Goal: Obtain resource: Obtain resource

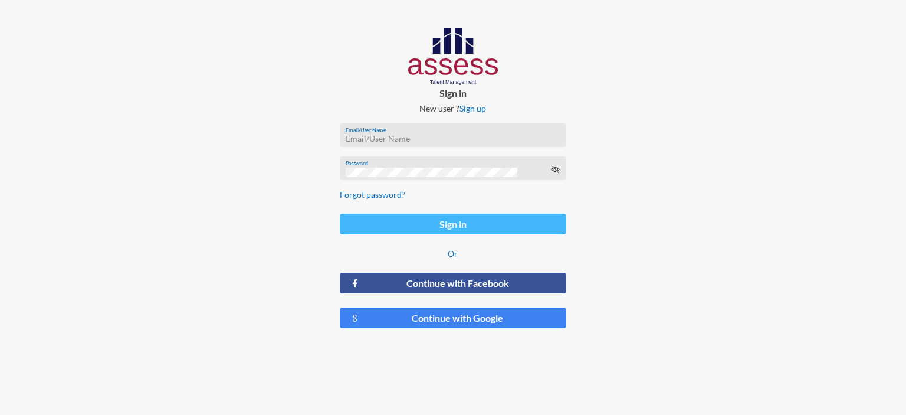
type input "[EMAIL_ADDRESS][DOMAIN_NAME]"
click at [401, 221] on button "Sign in" at bounding box center [453, 224] width 227 height 21
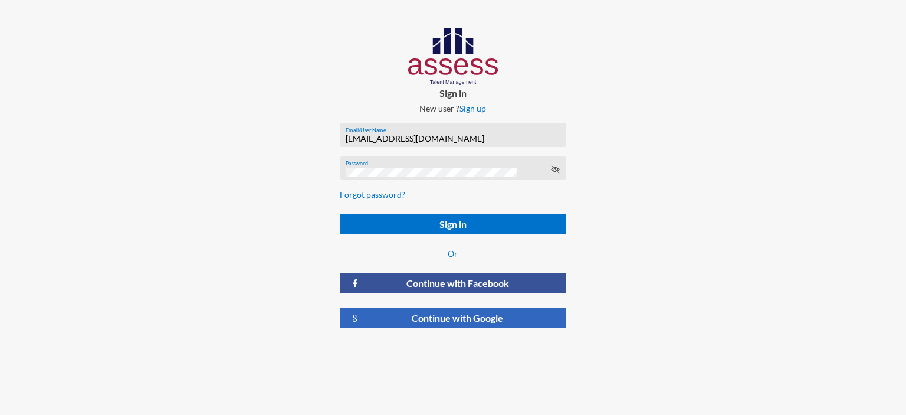
click at [447, 319] on button "Continue with Google" at bounding box center [453, 317] width 227 height 21
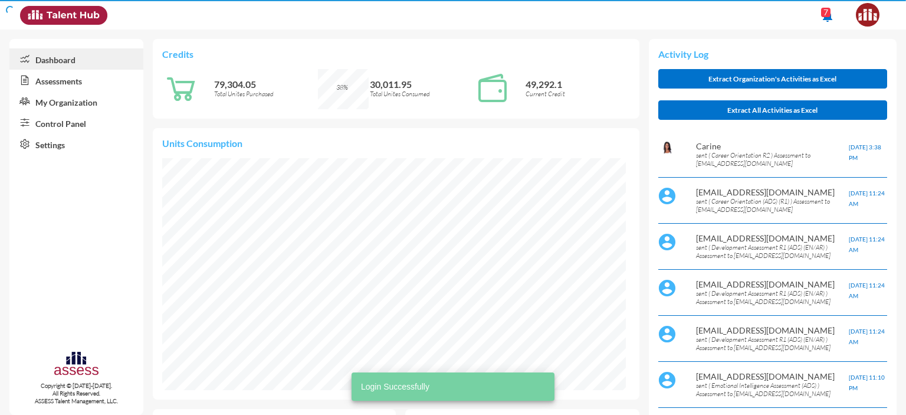
click at [73, 132] on link "Control Panel" at bounding box center [76, 122] width 134 height 21
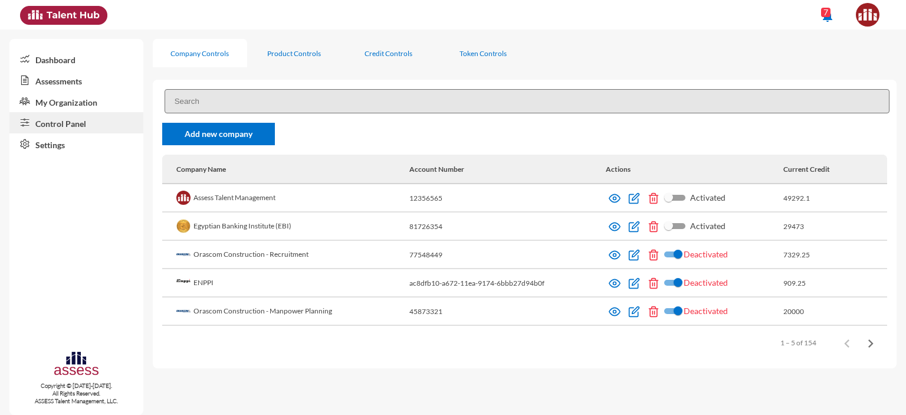
click at [269, 101] on input at bounding box center [527, 101] width 725 height 24
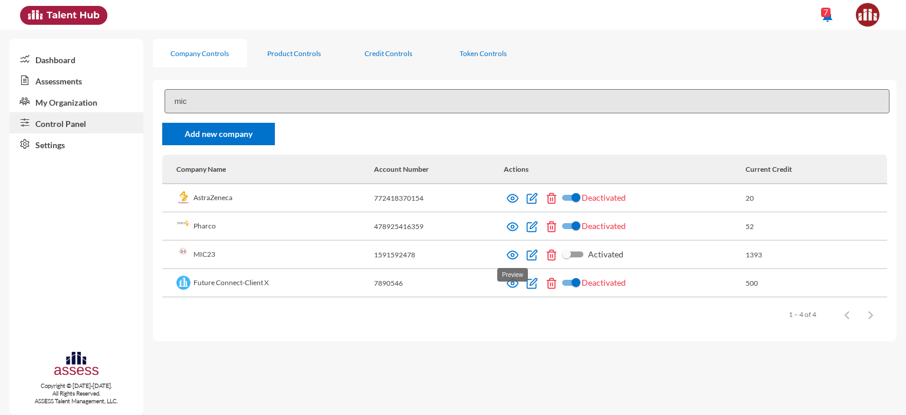
type input "mic"
click at [512, 256] on img at bounding box center [513, 255] width 12 height 12
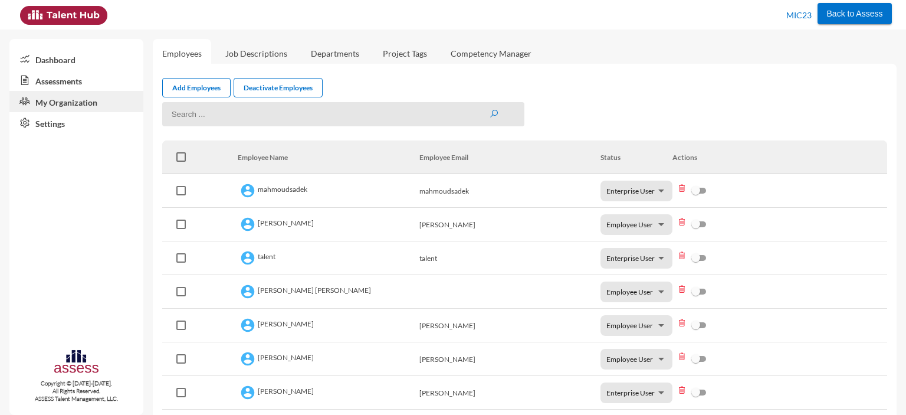
click at [52, 86] on link "Assessments" at bounding box center [76, 80] width 134 height 21
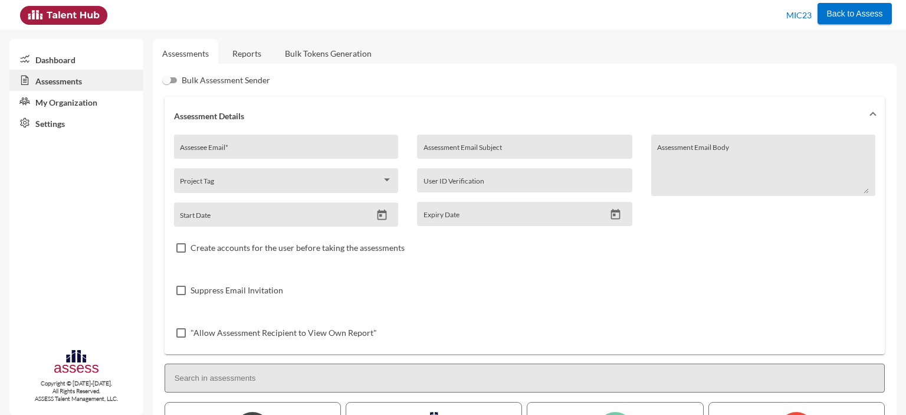
click at [251, 49] on link "Reports" at bounding box center [247, 53] width 48 height 29
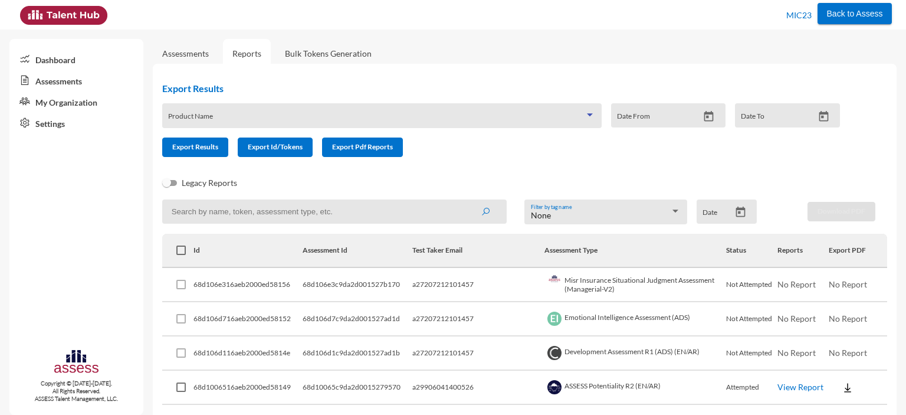
click at [285, 116] on span at bounding box center [376, 119] width 417 height 9
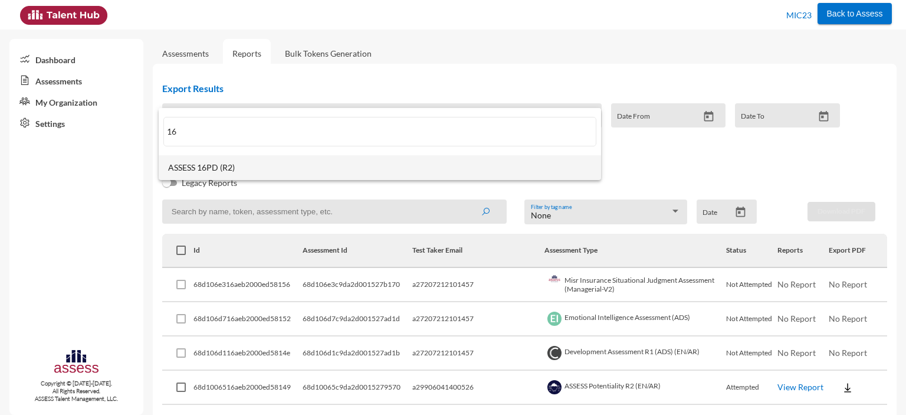
type input "16"
click at [240, 167] on span "ASSESS 16PD (R2)" at bounding box center [380, 167] width 424 height 9
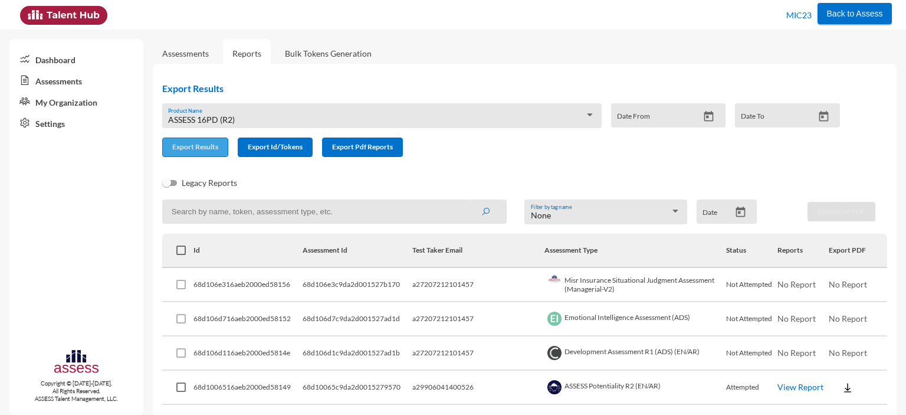
click at [208, 151] on span "Export Results" at bounding box center [195, 146] width 46 height 9
